Goal: Transaction & Acquisition: Purchase product/service

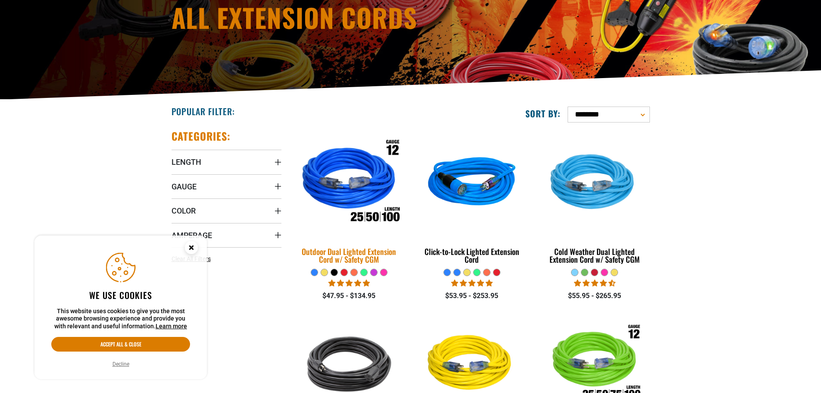
scroll to position [129, 0]
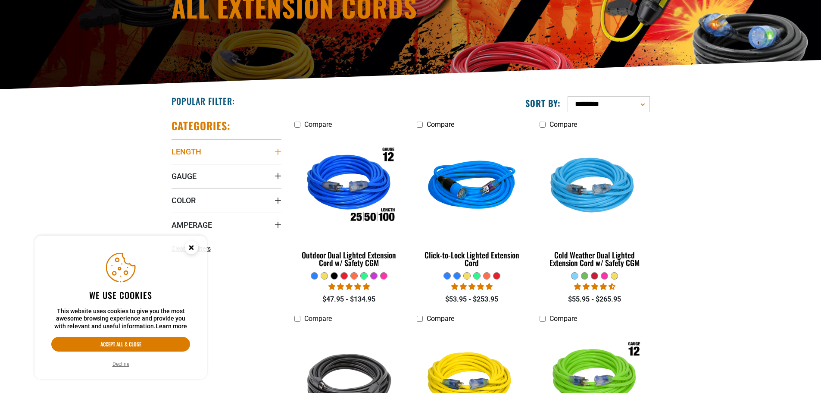
click at [275, 153] on icon "Length" at bounding box center [277, 151] width 7 height 7
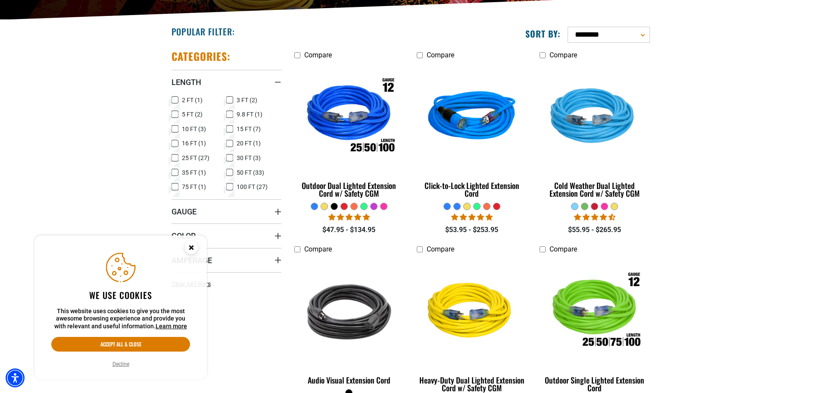
scroll to position [215, 0]
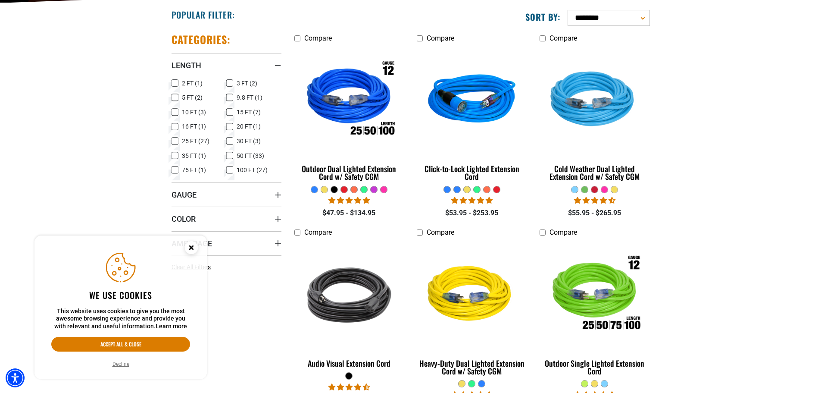
click at [174, 138] on icon at bounding box center [175, 140] width 7 height 11
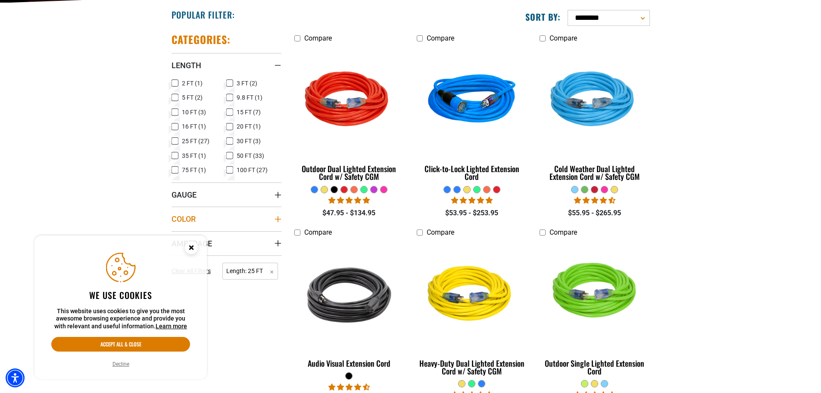
click at [276, 218] on icon "Color" at bounding box center [277, 218] width 7 height 7
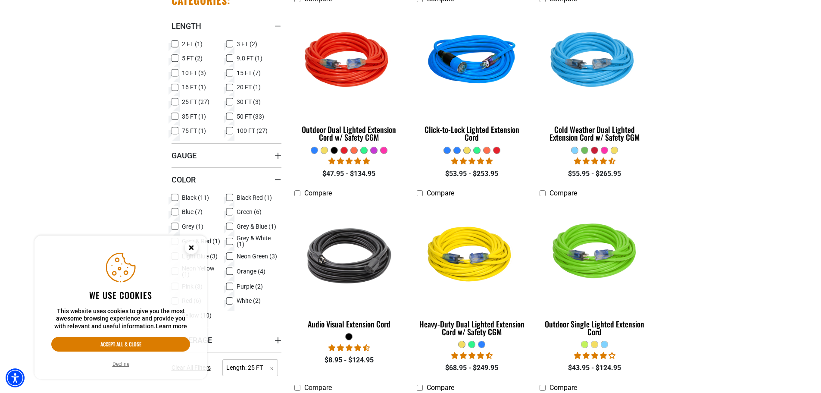
scroll to position [345, 0]
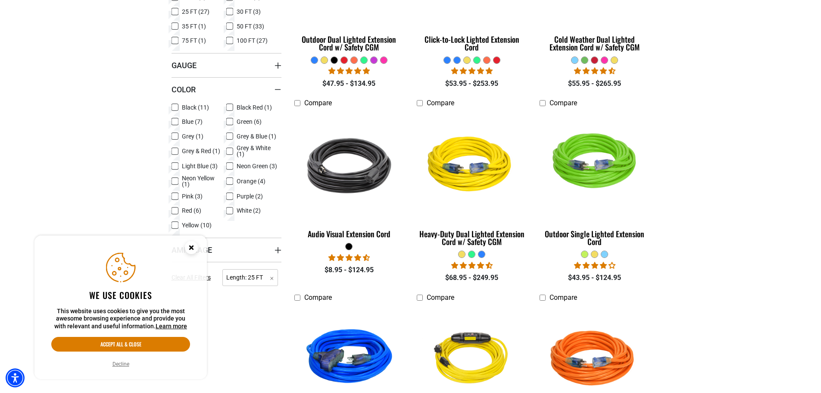
click at [232, 121] on icon at bounding box center [229, 121] width 7 height 11
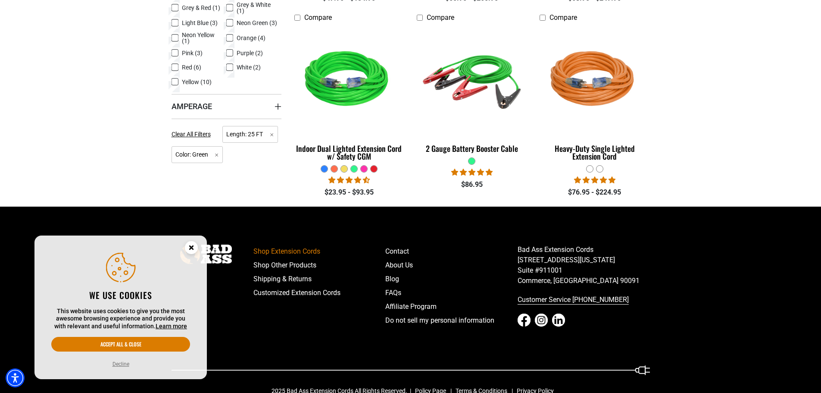
scroll to position [431, 0]
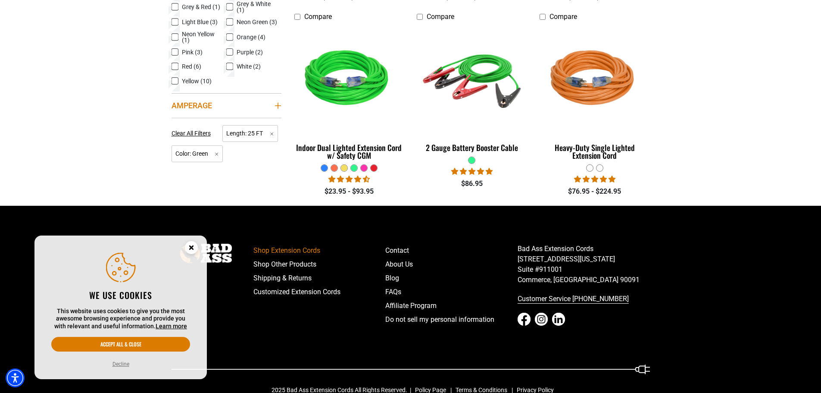
click at [278, 103] on icon "Amperage" at bounding box center [277, 105] width 7 height 7
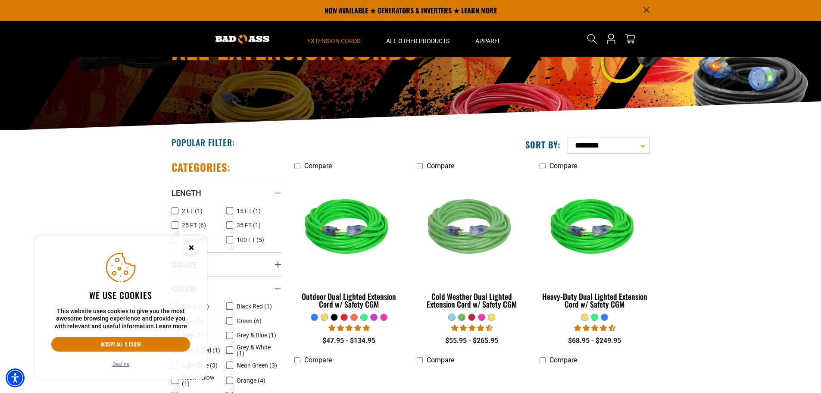
scroll to position [86, 0]
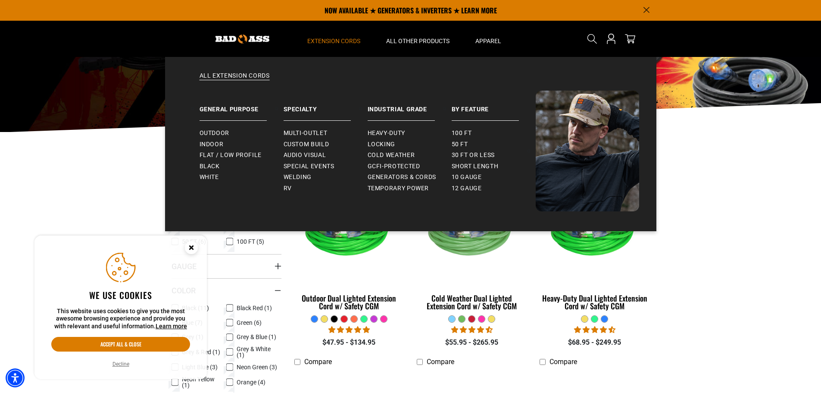
click at [334, 44] on span "Extension Cords" at bounding box center [333, 41] width 53 height 8
click at [390, 143] on span "Locking" at bounding box center [382, 144] width 28 height 8
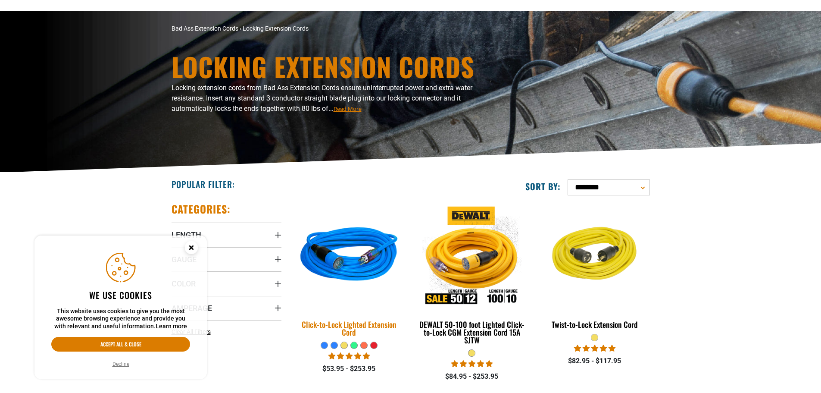
scroll to position [129, 0]
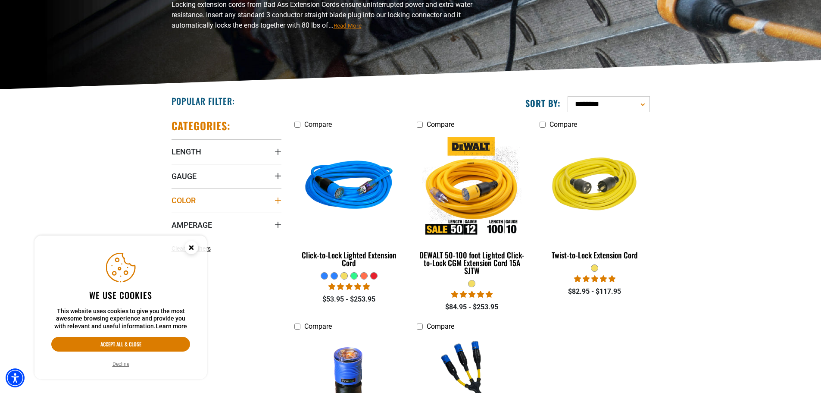
click at [279, 199] on icon "Color" at bounding box center [277, 200] width 7 height 7
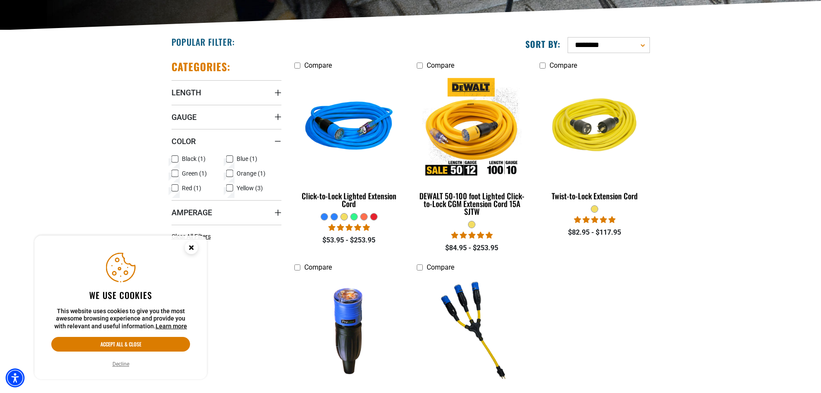
scroll to position [215, 0]
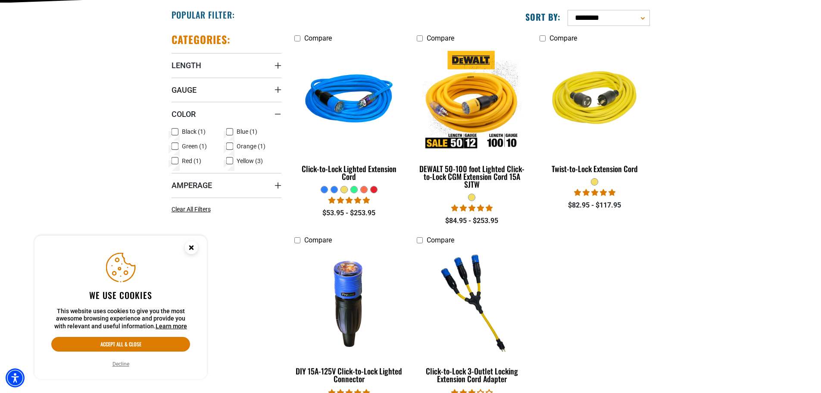
click at [175, 147] on icon at bounding box center [175, 145] width 7 height 11
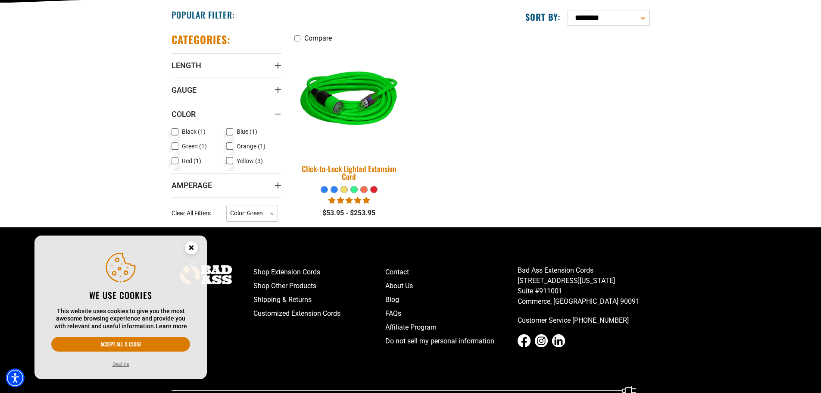
click at [355, 120] on img at bounding box center [349, 100] width 121 height 110
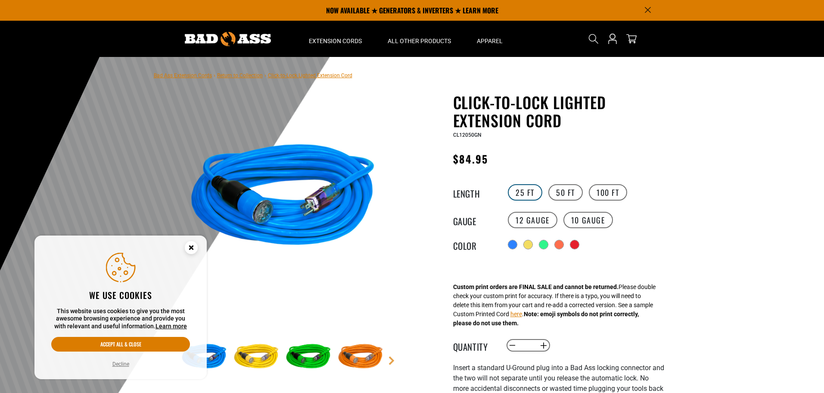
click at [518, 193] on label "25 FT" at bounding box center [525, 192] width 34 height 16
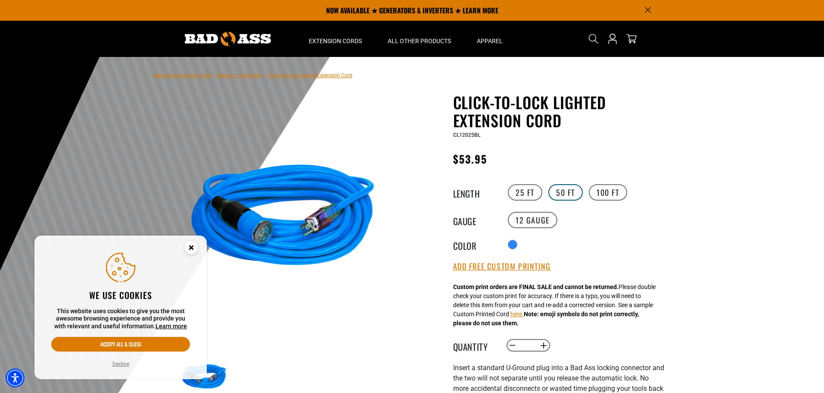
click at [569, 193] on label "50 FT" at bounding box center [566, 192] width 34 height 16
click at [593, 219] on label "10 Gauge" at bounding box center [589, 220] width 50 height 16
click at [546, 215] on label "12 Gauge" at bounding box center [533, 220] width 50 height 16
click at [606, 193] on label "100 FT" at bounding box center [608, 192] width 38 height 16
click at [558, 192] on label "50 FT" at bounding box center [566, 192] width 34 height 16
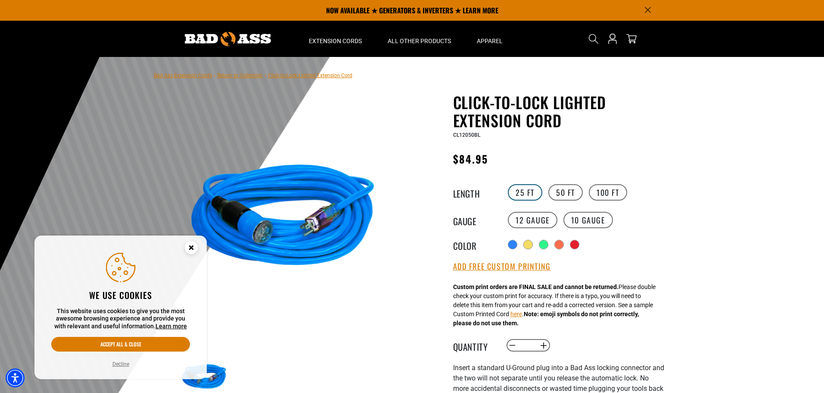
click at [528, 190] on label "25 FT" at bounding box center [525, 192] width 34 height 16
click at [792, 173] on div at bounding box center [412, 268] width 824 height 422
click at [178, 73] on link "Bad Ass Extension Cords" at bounding box center [183, 75] width 58 height 6
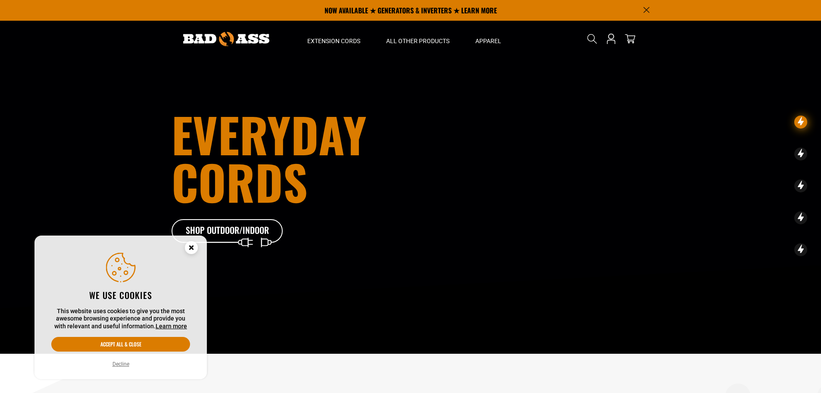
click at [195, 250] on circle "Cookie Consent" at bounding box center [191, 247] width 13 height 13
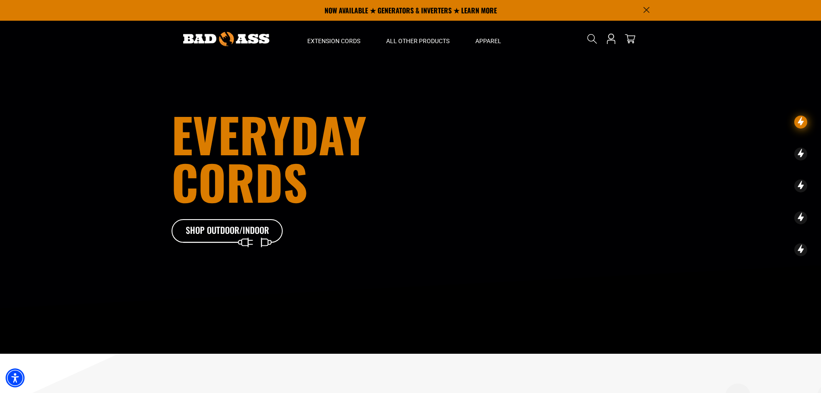
click at [251, 197] on h1 "Everyday cords" at bounding box center [315, 157] width 287 height 95
click at [241, 234] on icon at bounding box center [240, 233] width 112 height 28
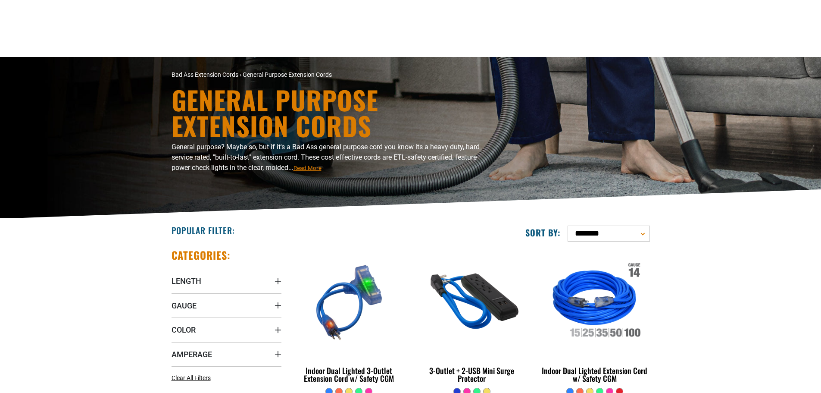
scroll to position [172, 0]
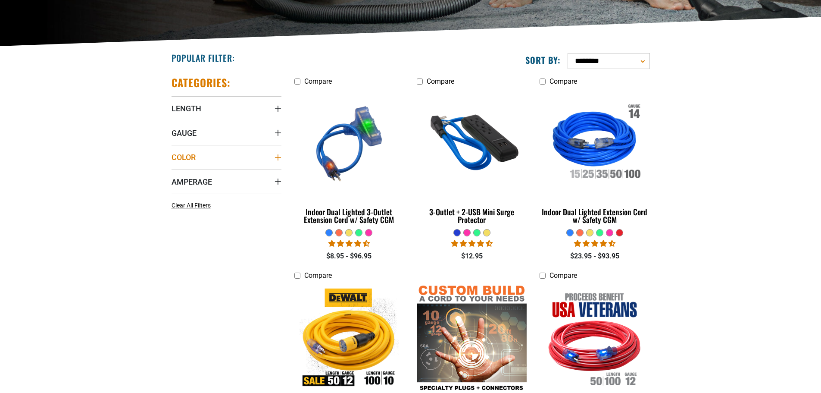
click at [278, 150] on summary "Color" at bounding box center [227, 157] width 110 height 24
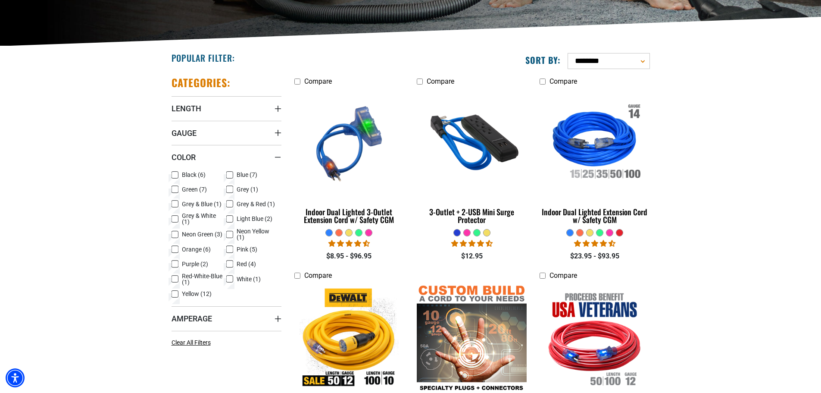
click at [175, 191] on icon at bounding box center [175, 189] width 7 height 11
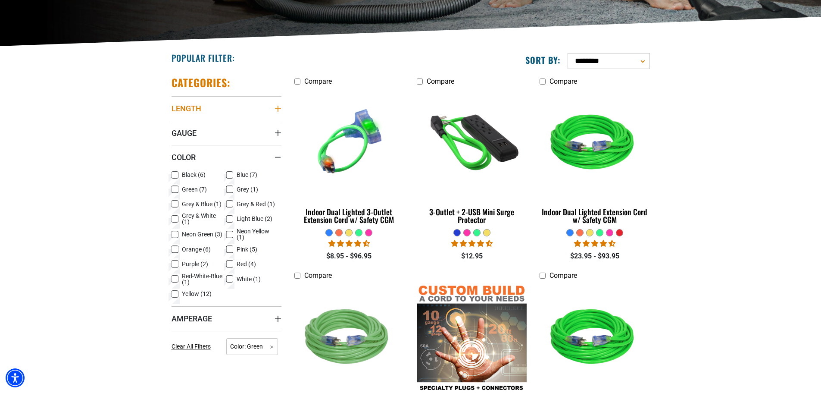
click at [279, 112] on icon "Length" at bounding box center [277, 108] width 7 height 7
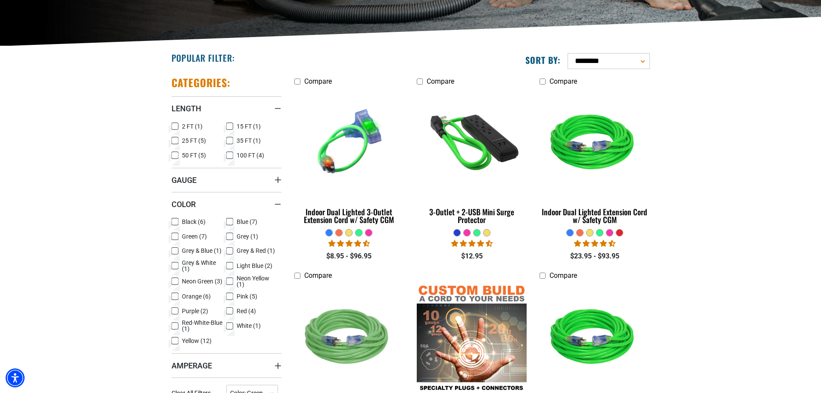
click at [174, 138] on icon at bounding box center [175, 140] width 7 height 11
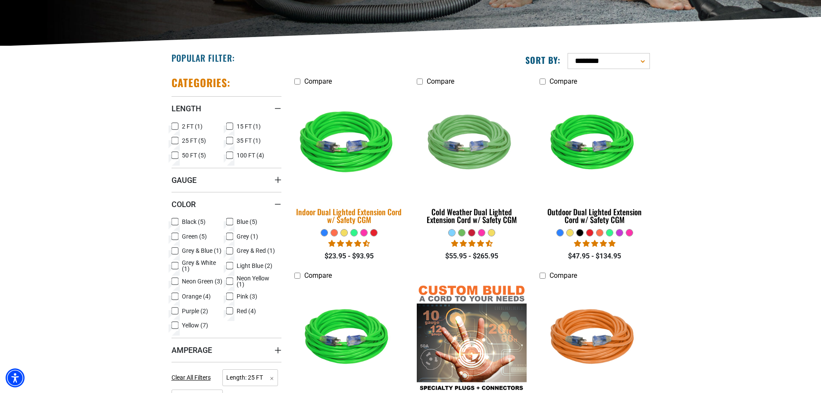
click at [339, 162] on img at bounding box center [349, 143] width 121 height 110
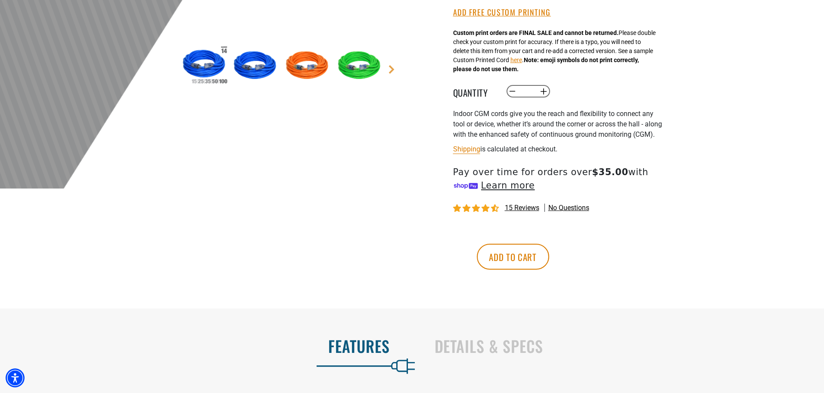
scroll to position [302, 0]
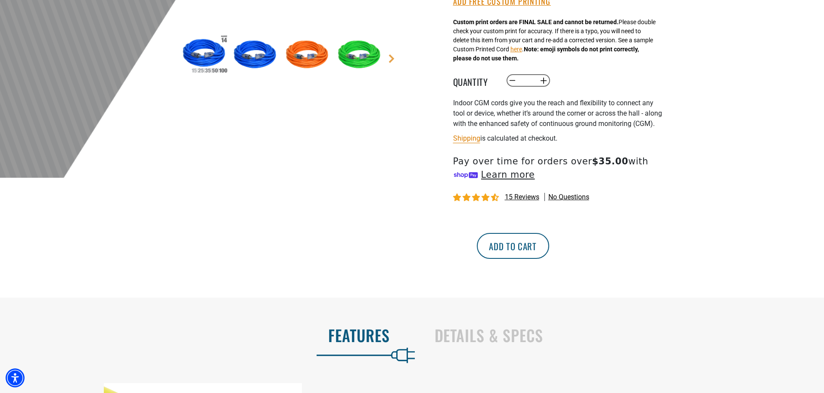
click at [549, 253] on button "Add to cart" at bounding box center [513, 246] width 72 height 26
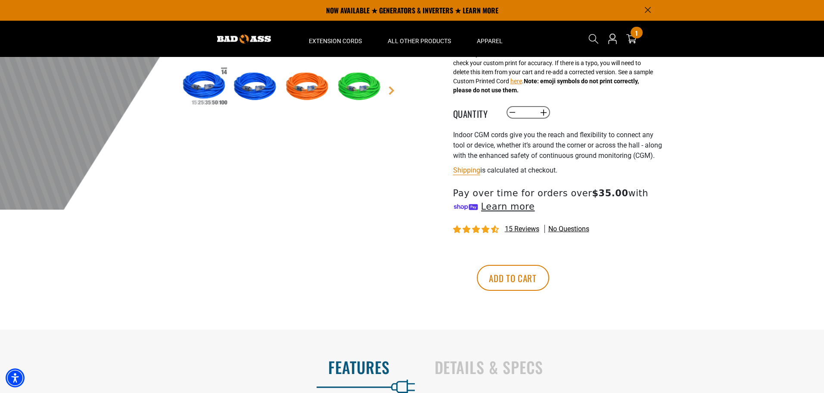
scroll to position [215, 0]
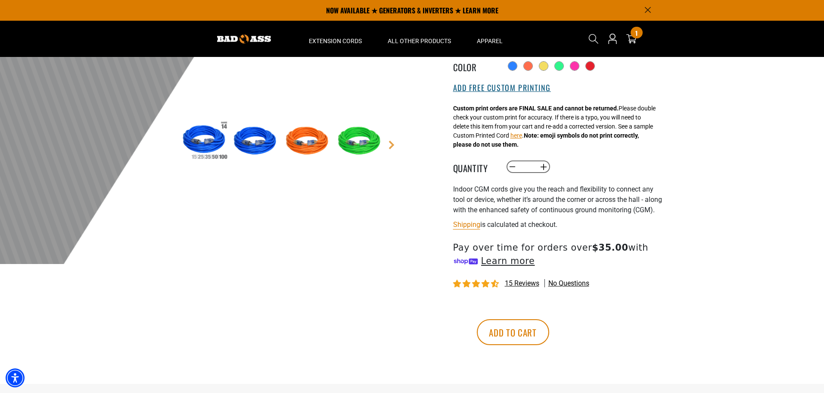
click at [516, 92] on button "Add Free Custom Printing" at bounding box center [502, 87] width 98 height 9
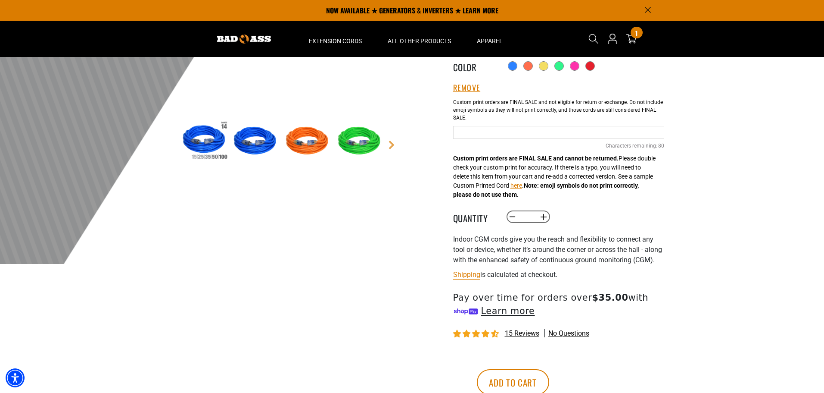
click at [507, 133] on input "Green Cables" at bounding box center [558, 132] width 211 height 13
type input "**********"
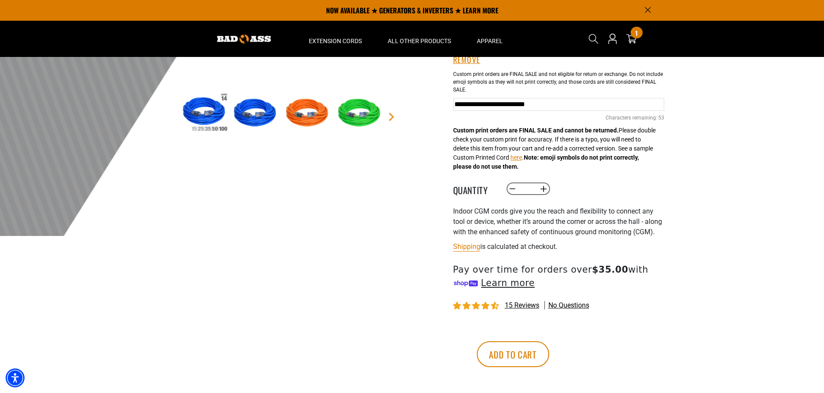
scroll to position [259, 0]
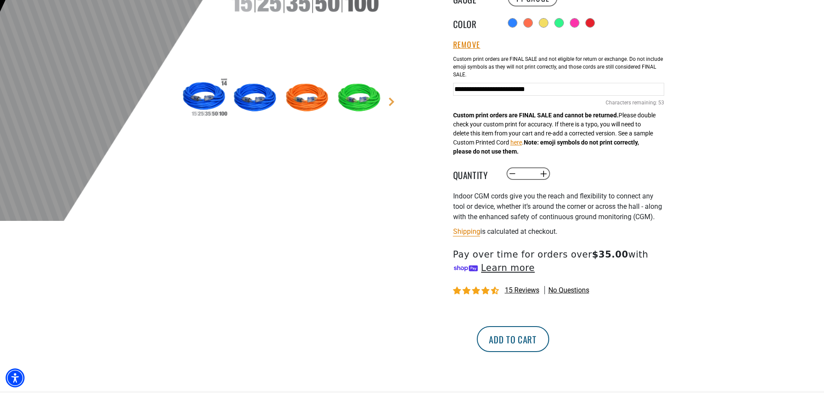
click at [549, 346] on button "Add to cart" at bounding box center [513, 339] width 72 height 26
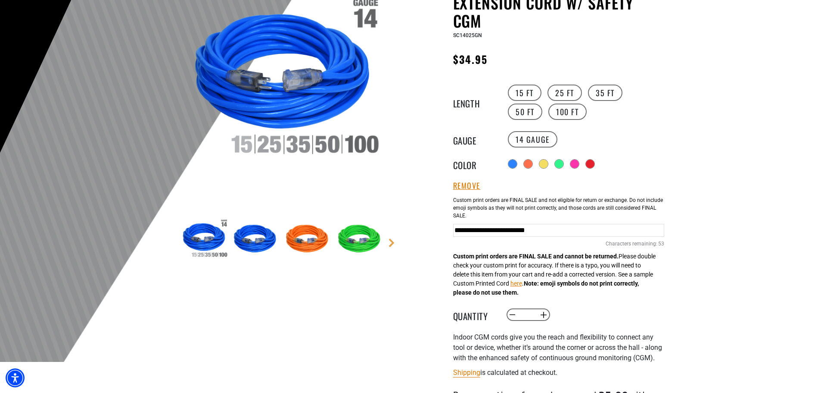
scroll to position [0, 0]
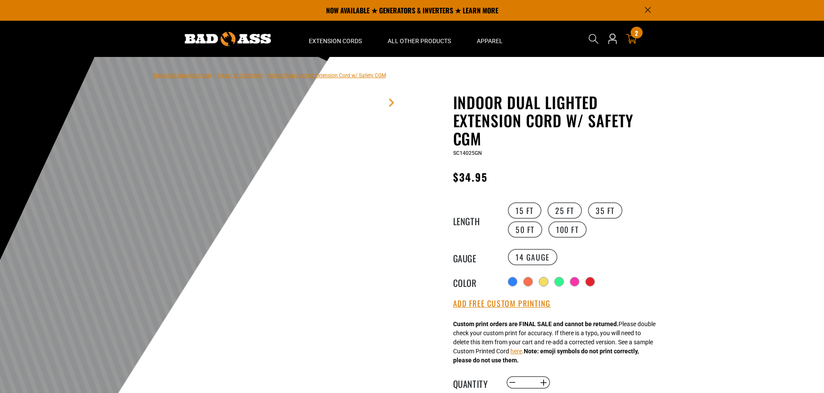
click at [631, 43] on icon at bounding box center [631, 39] width 11 height 10
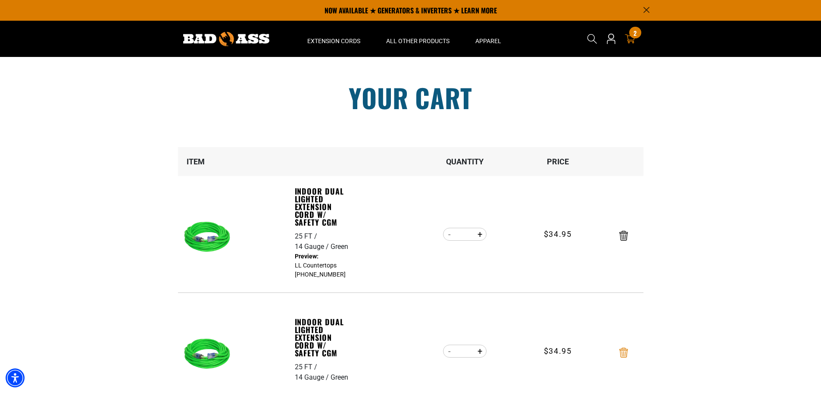
click at [624, 350] on icon "Remove Indoor Dual Lighted Extension Cord w/ Safety CGM - 25 FT / 14 Gauge / Gr…" at bounding box center [623, 352] width 9 height 10
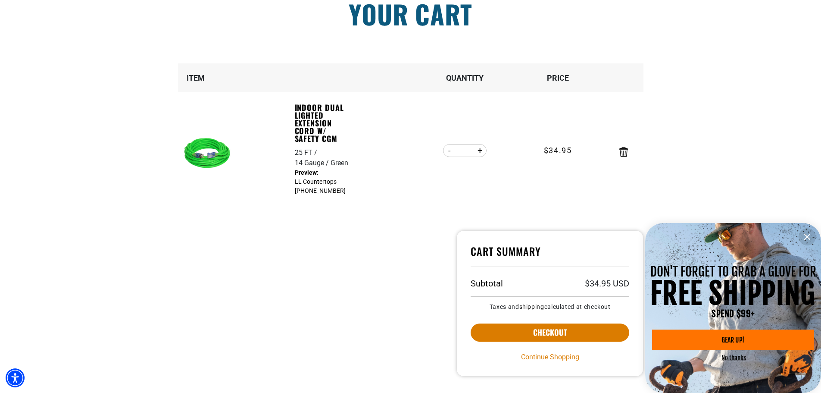
scroll to position [215, 0]
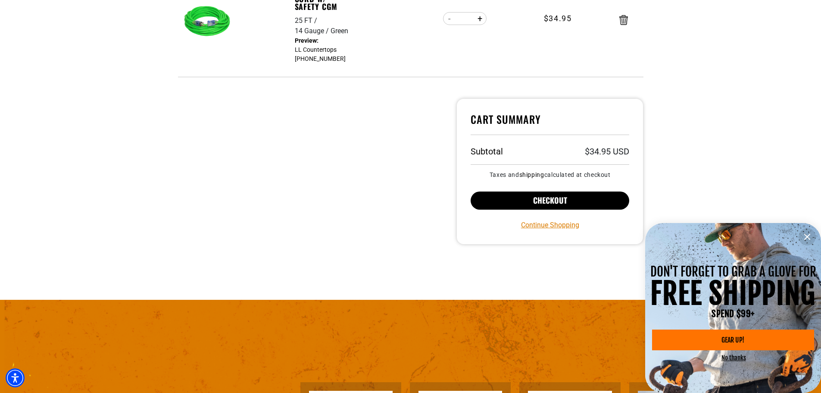
drag, startPoint x: 578, startPoint y: 201, endPoint x: 592, endPoint y: 201, distance: 13.8
click at [578, 201] on button "Checkout" at bounding box center [550, 200] width 159 height 18
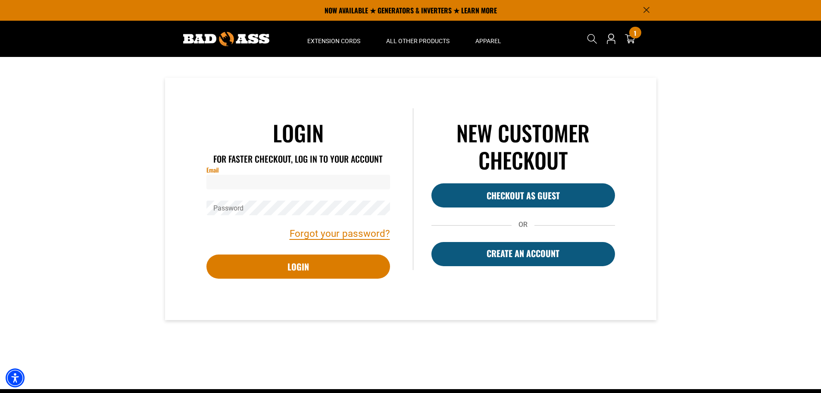
click at [235, 182] on input "Email" at bounding box center [298, 182] width 184 height 15
type input "**********"
